Goal: Task Accomplishment & Management: Use online tool/utility

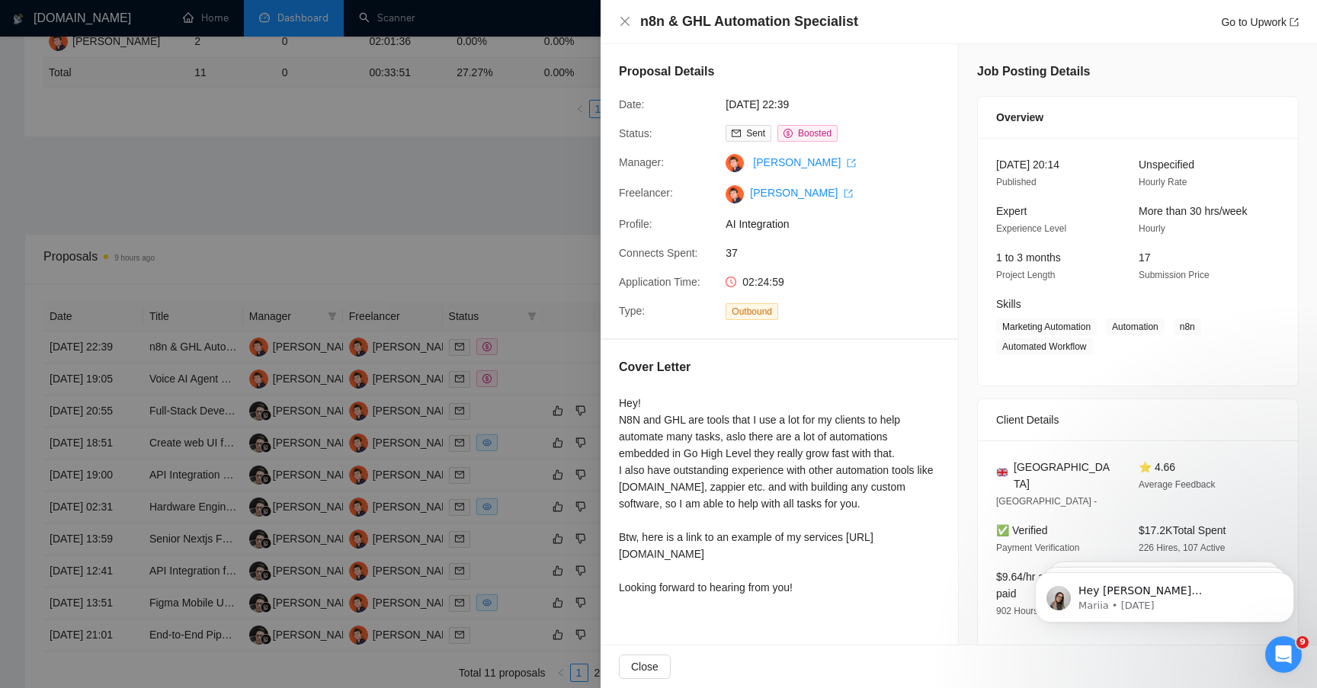
click at [459, 112] on div at bounding box center [658, 344] width 1317 height 688
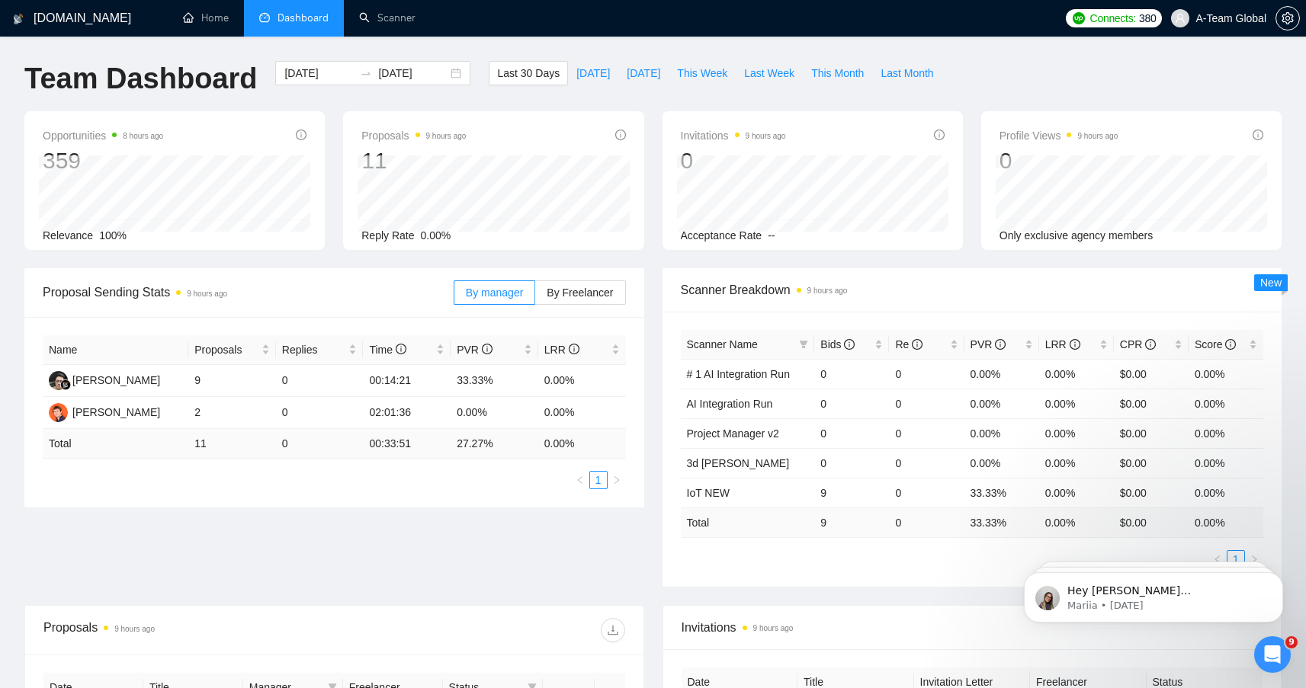
click at [312, 22] on span "Dashboard" at bounding box center [302, 17] width 51 height 13
click at [130, 380] on div "[PERSON_NAME]" at bounding box center [116, 380] width 88 height 17
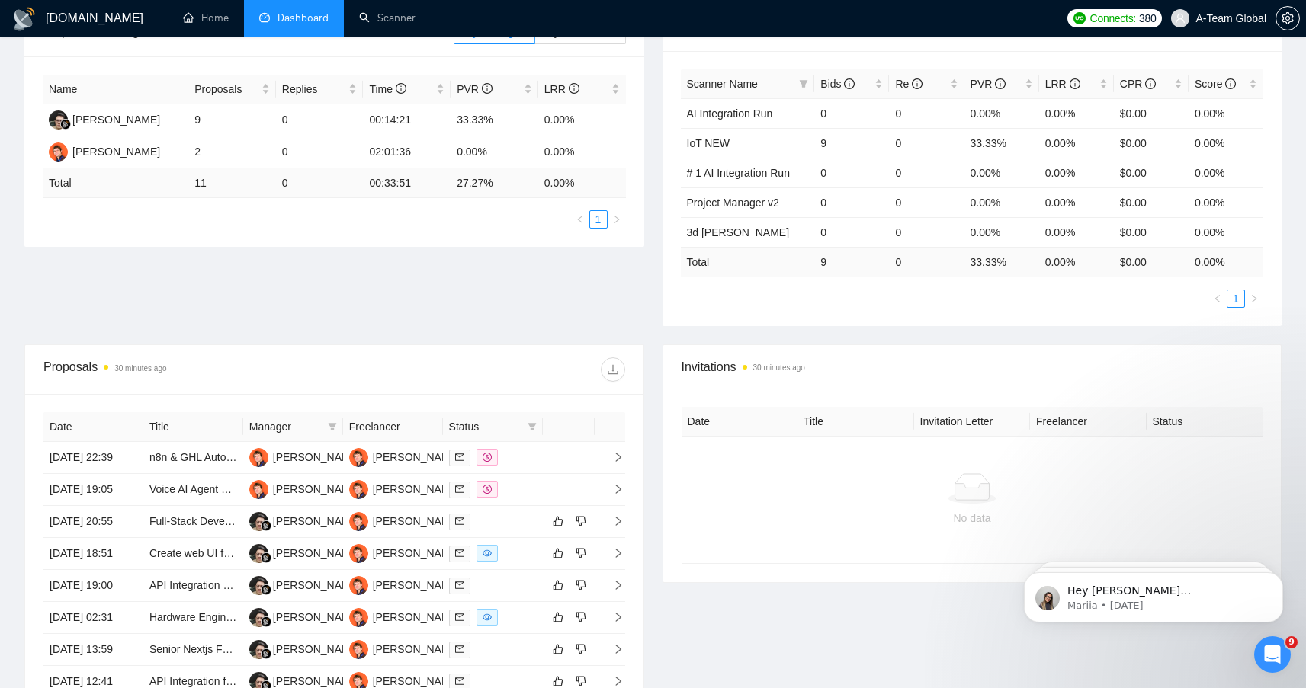
scroll to position [209, 0]
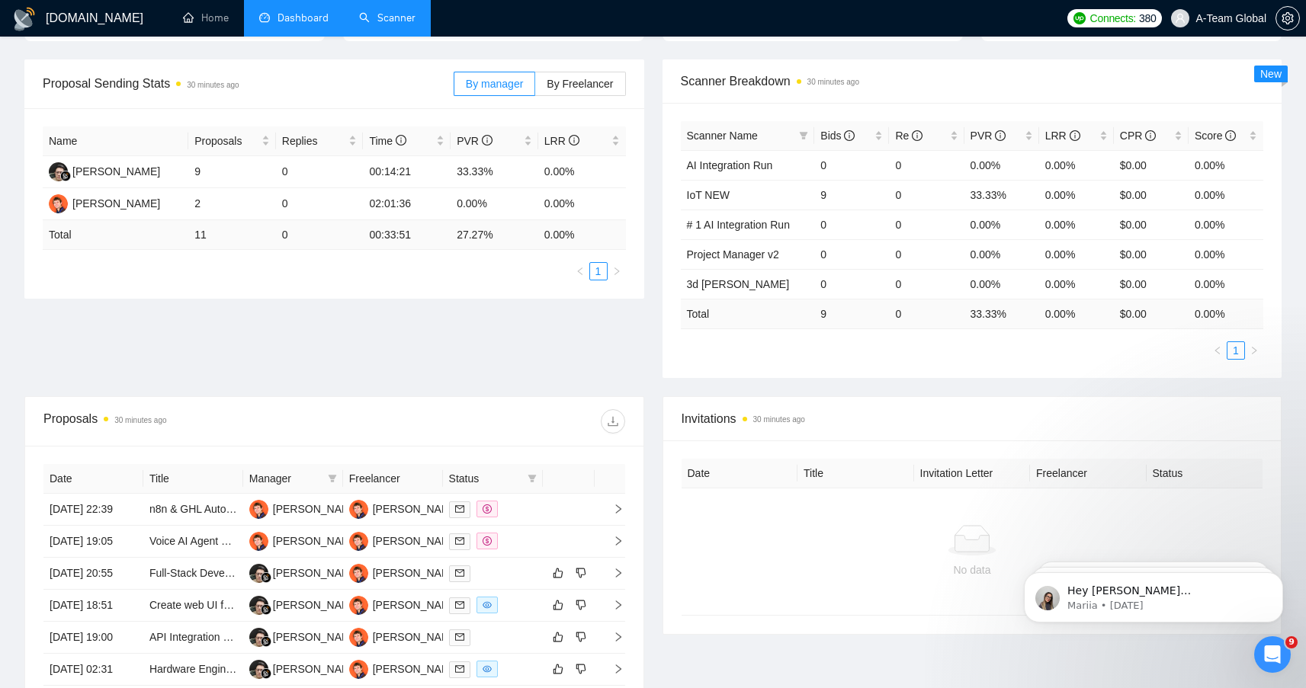
click at [397, 11] on link "Scanner" at bounding box center [387, 17] width 56 height 13
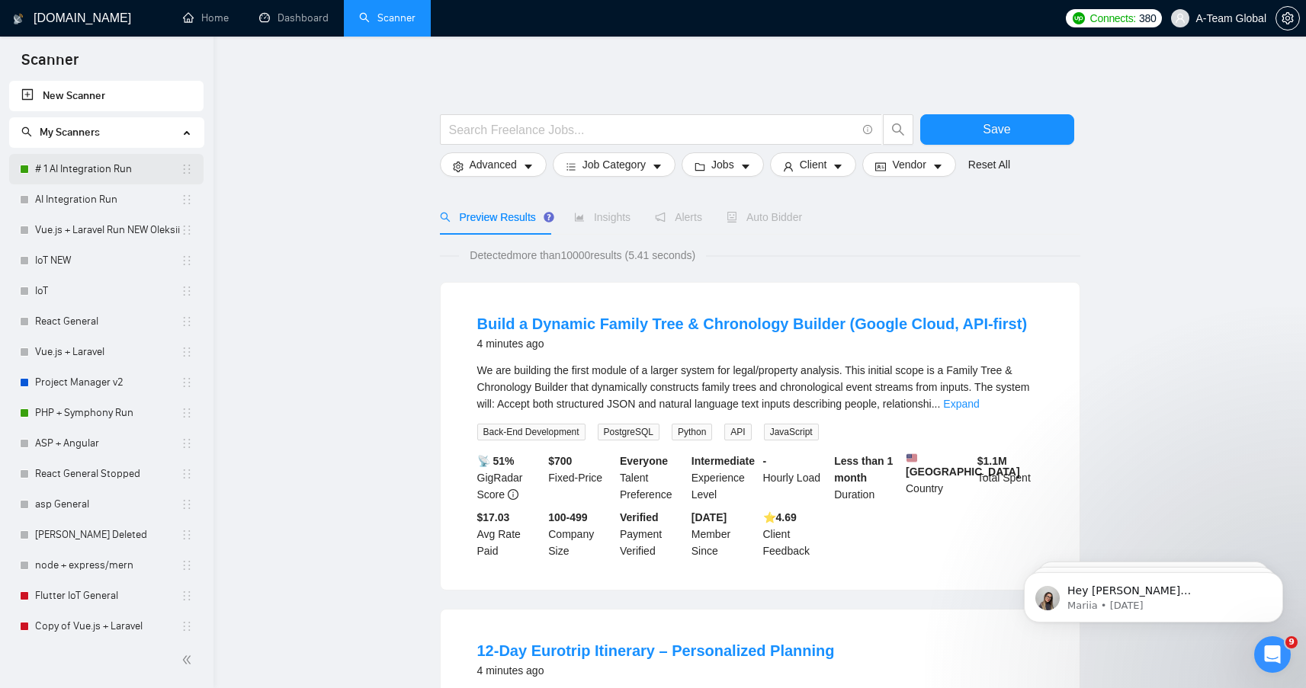
click at [102, 168] on link "# 1 AI Integration Run" at bounding box center [108, 169] width 146 height 30
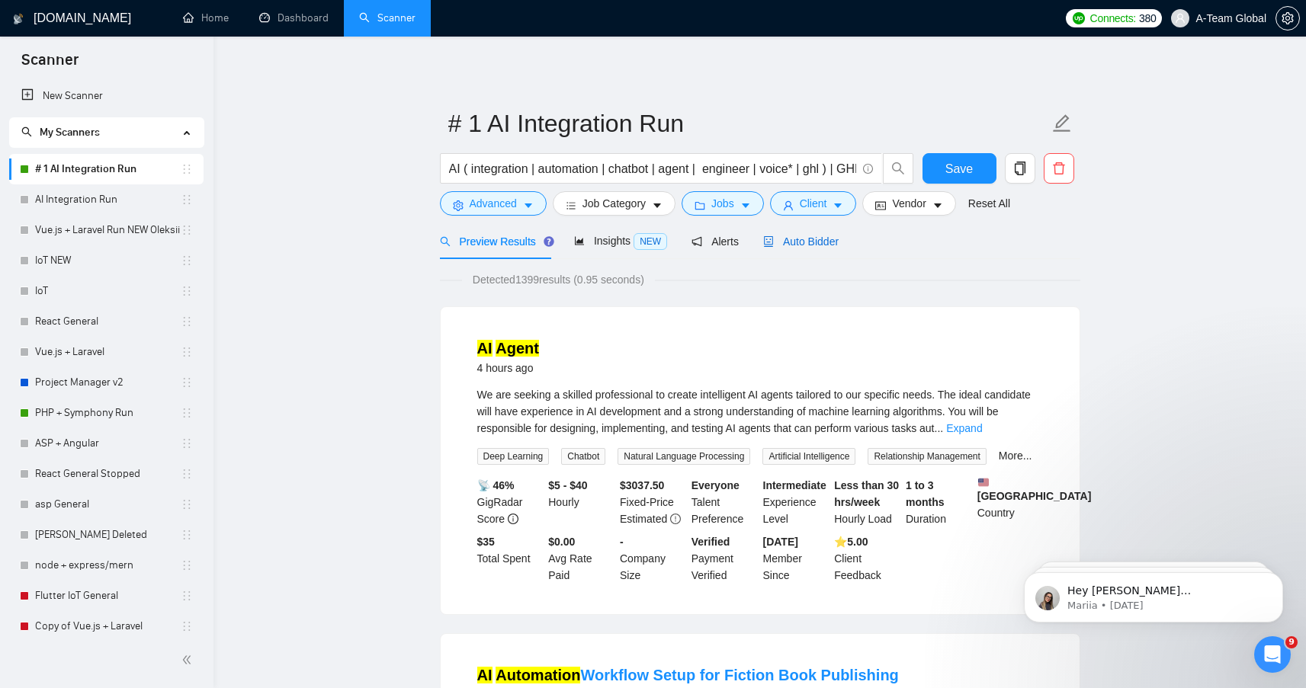
click at [801, 245] on span "Auto Bidder" at bounding box center [800, 242] width 75 height 12
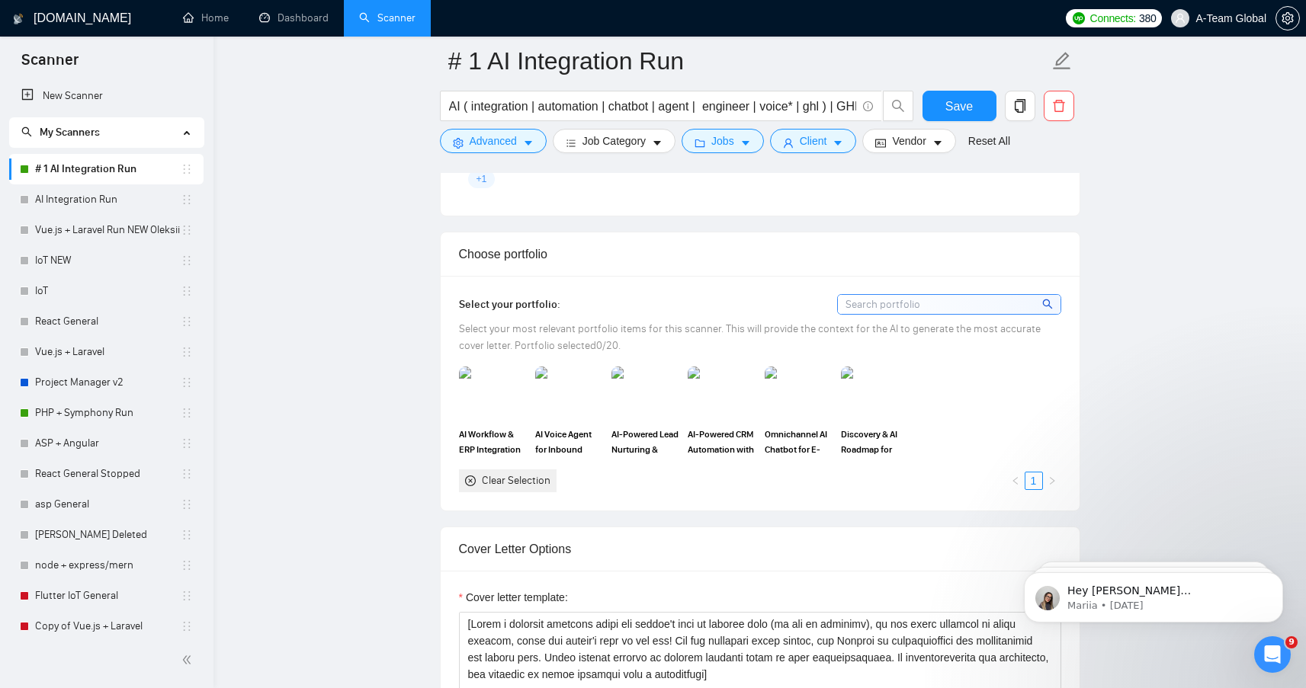
scroll to position [1303, 0]
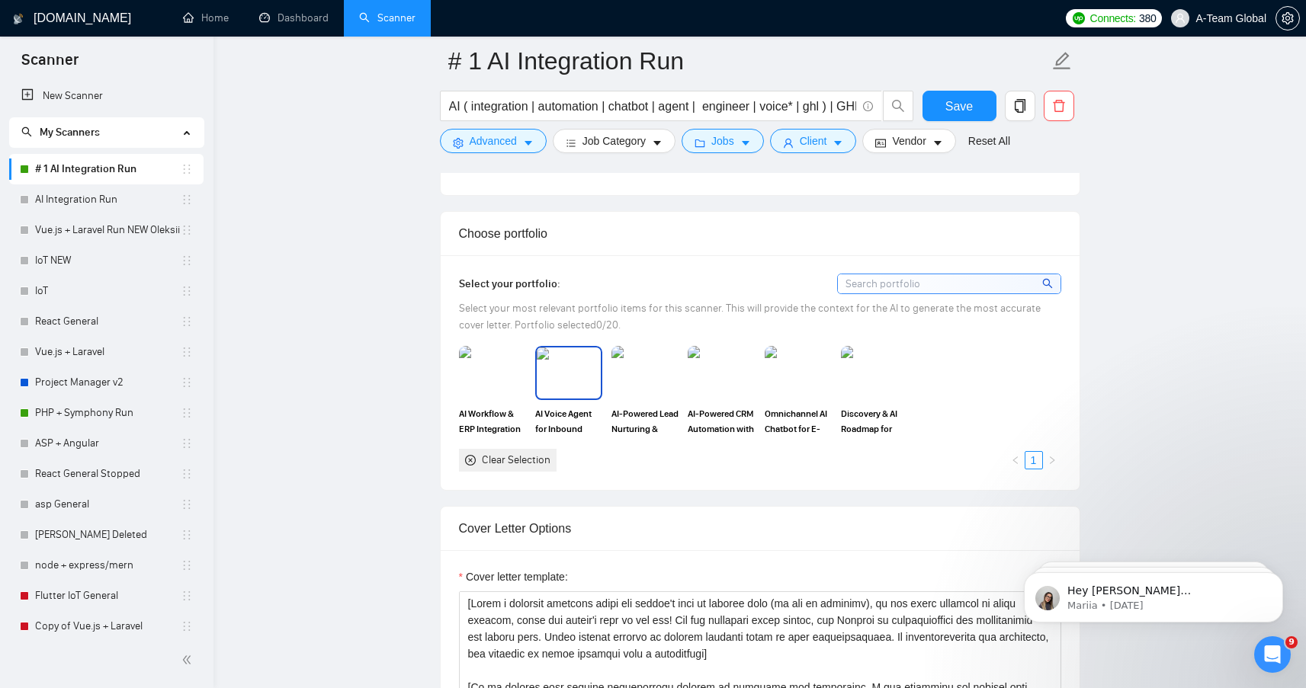
click at [559, 373] on img at bounding box center [569, 373] width 64 height 50
click at [646, 369] on img at bounding box center [645, 373] width 64 height 50
click at [711, 370] on img at bounding box center [721, 373] width 64 height 50
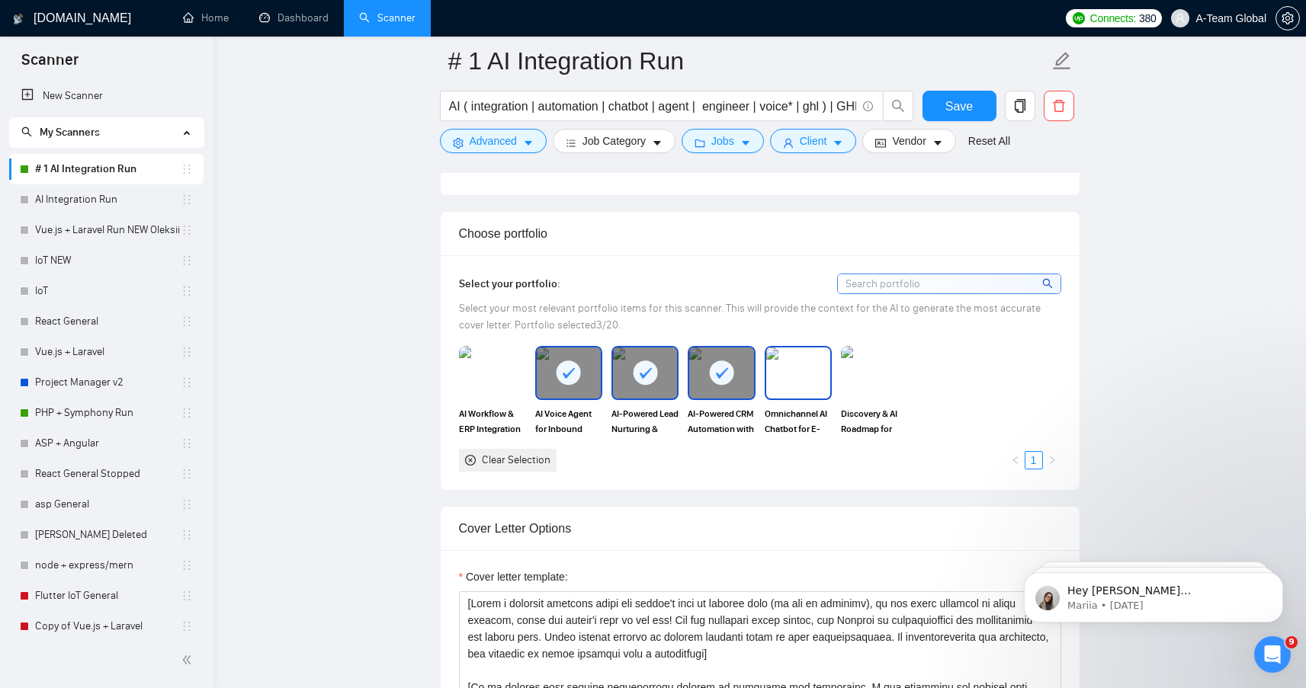
click at [790, 376] on img at bounding box center [798, 373] width 64 height 50
click at [864, 370] on img at bounding box center [874, 373] width 64 height 50
click at [931, 110] on button "Save" at bounding box center [959, 106] width 74 height 30
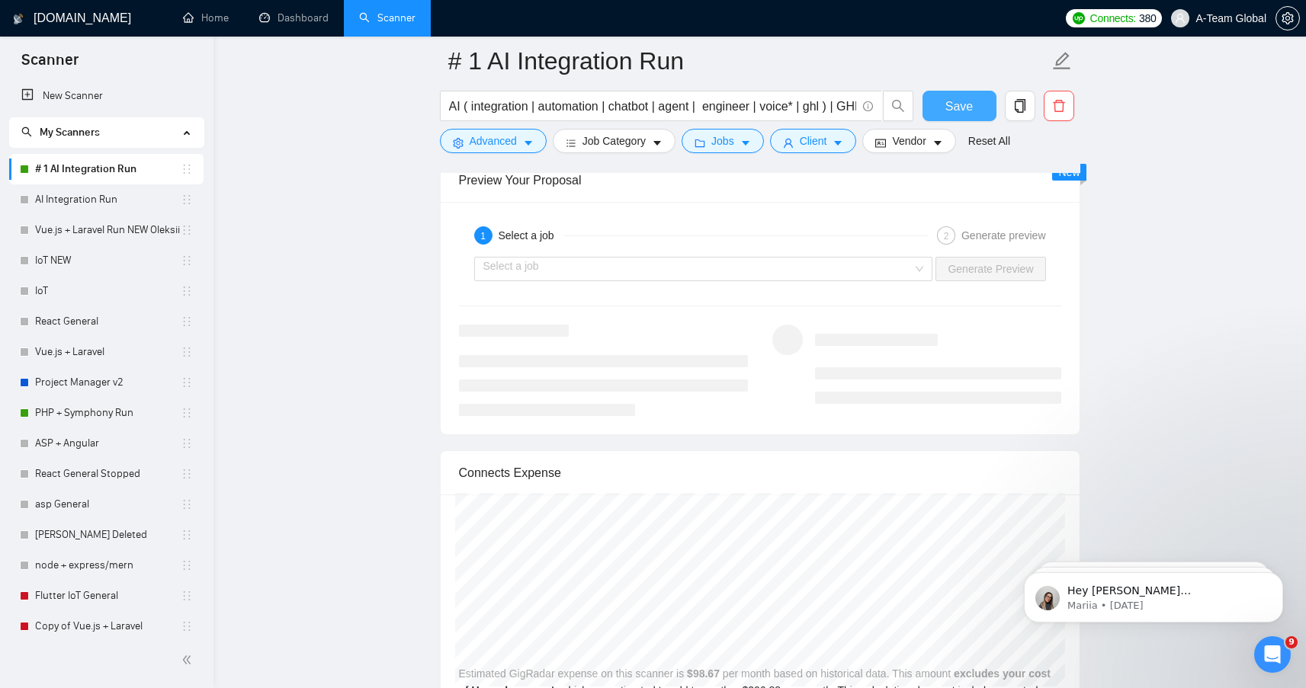
scroll to position [2937, 0]
